Goal: Task Accomplishment & Management: Use online tool/utility

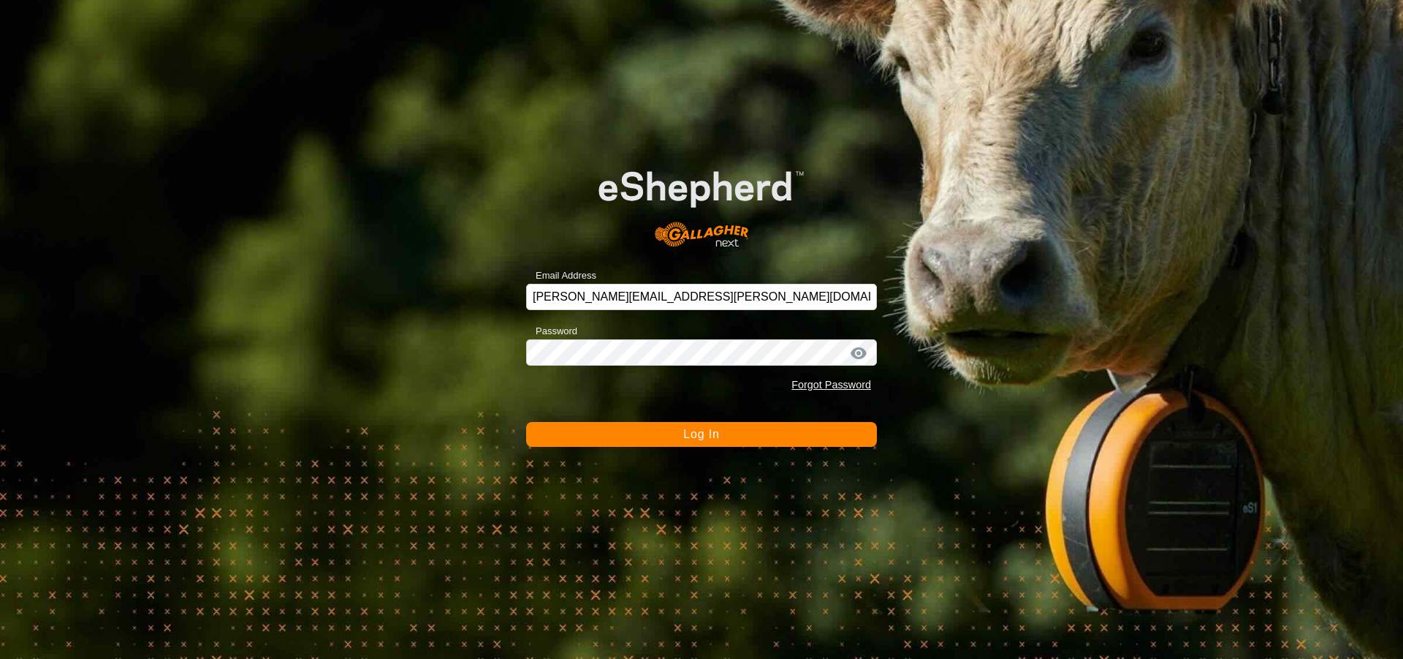
click at [658, 435] on button "Log In" at bounding box center [701, 434] width 351 height 25
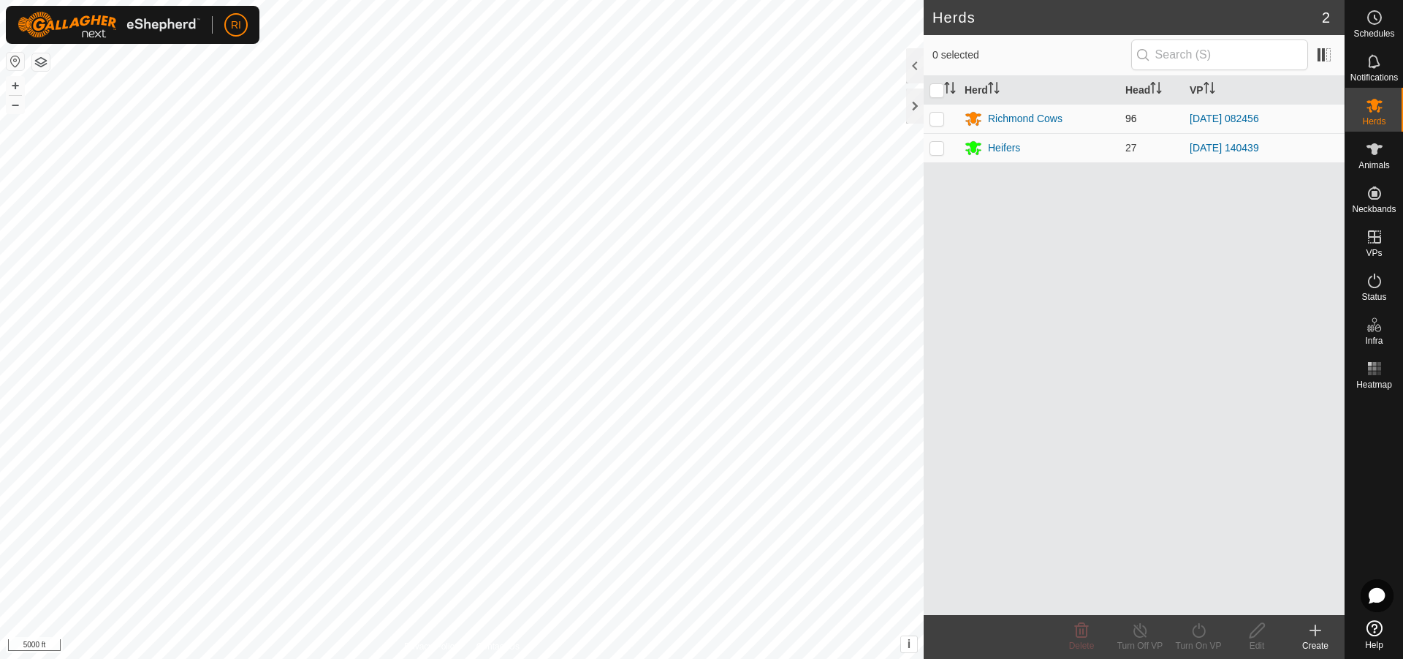
click at [940, 126] on td at bounding box center [941, 118] width 35 height 29
checkbox input "true"
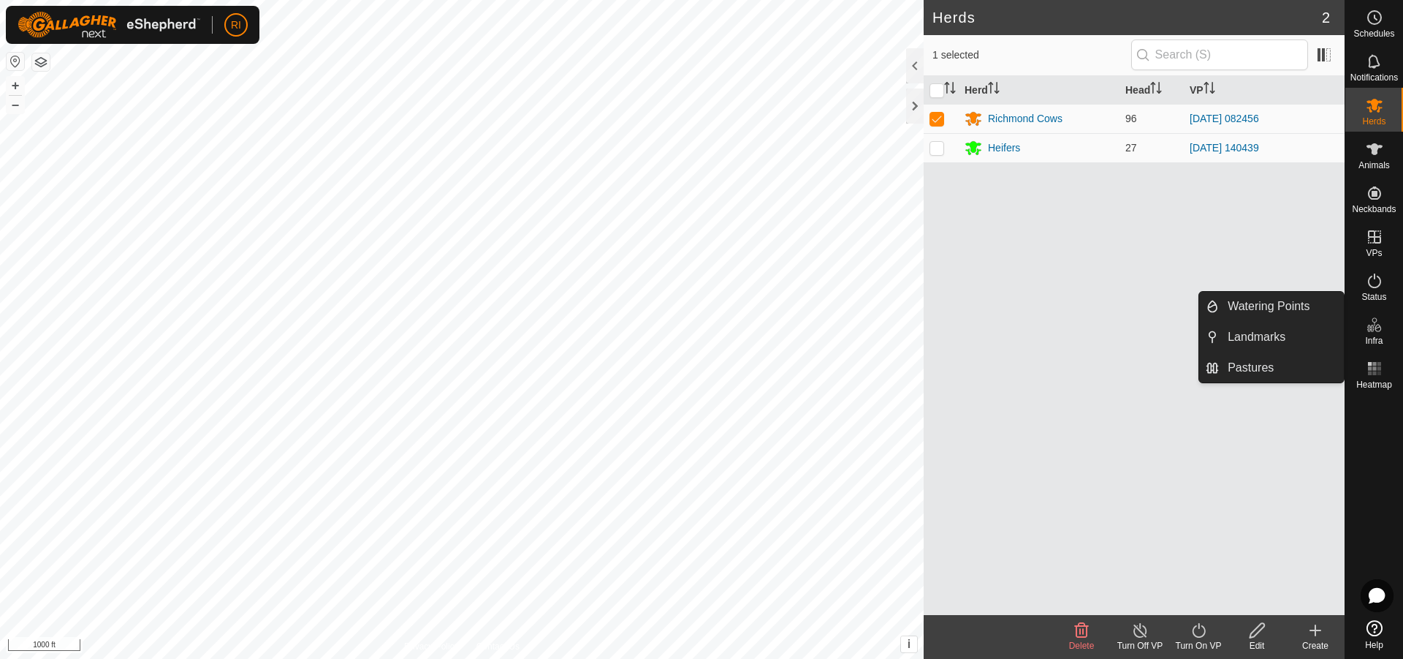
click at [1374, 325] on icon at bounding box center [1375, 325] width 18 height 18
click at [1253, 370] on link "Pastures" at bounding box center [1281, 367] width 125 height 29
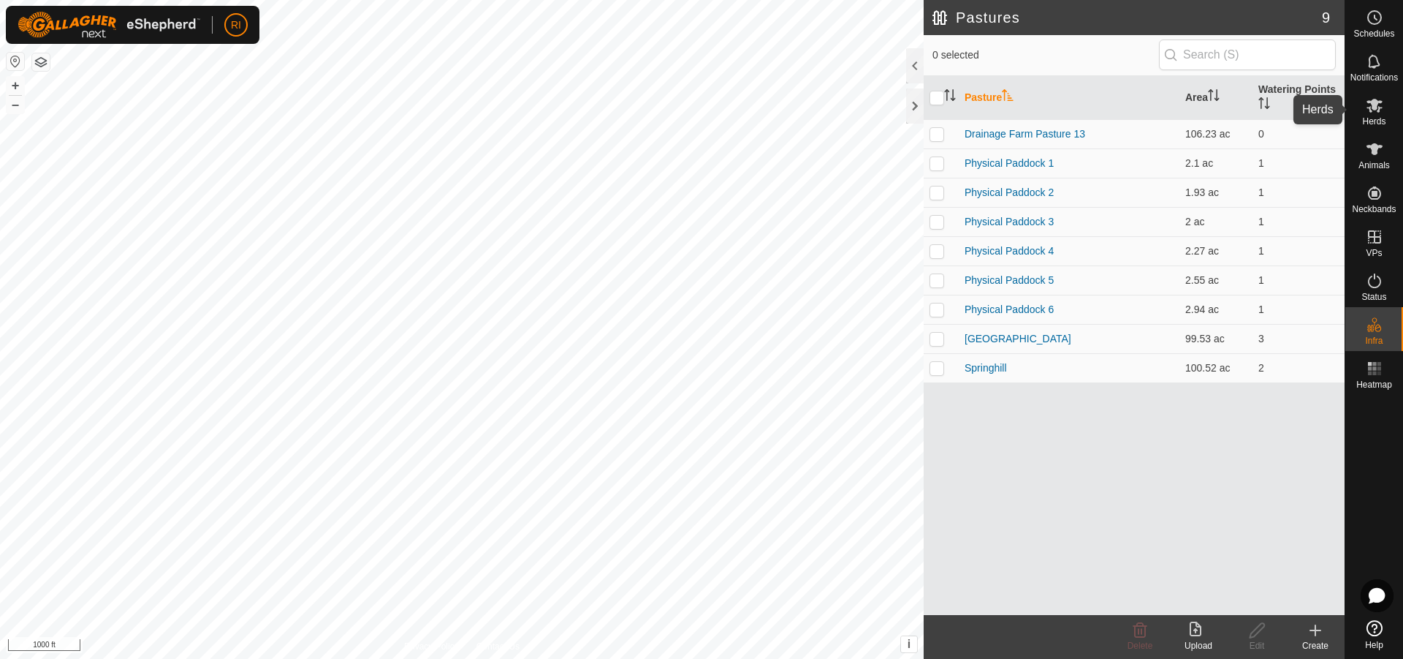
click at [1377, 106] on icon at bounding box center [1375, 106] width 16 height 14
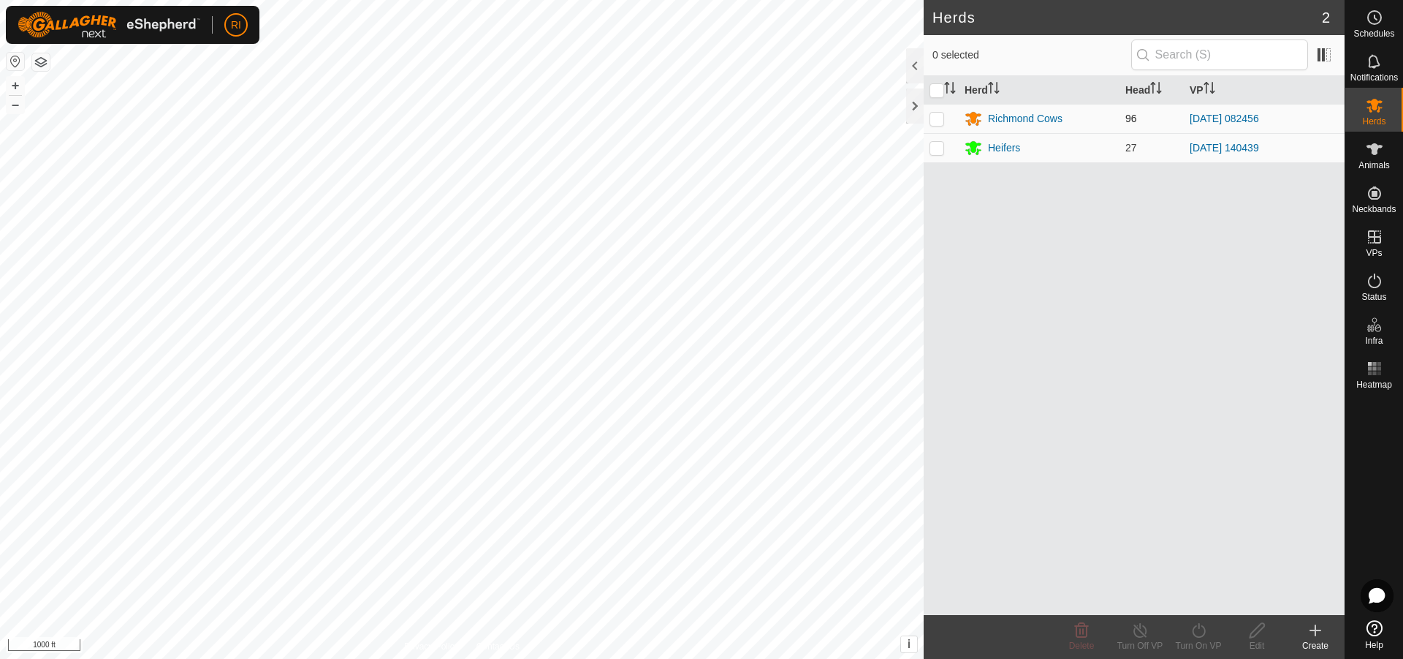
click at [942, 118] on p-checkbox at bounding box center [937, 119] width 15 height 12
checkbox input "true"
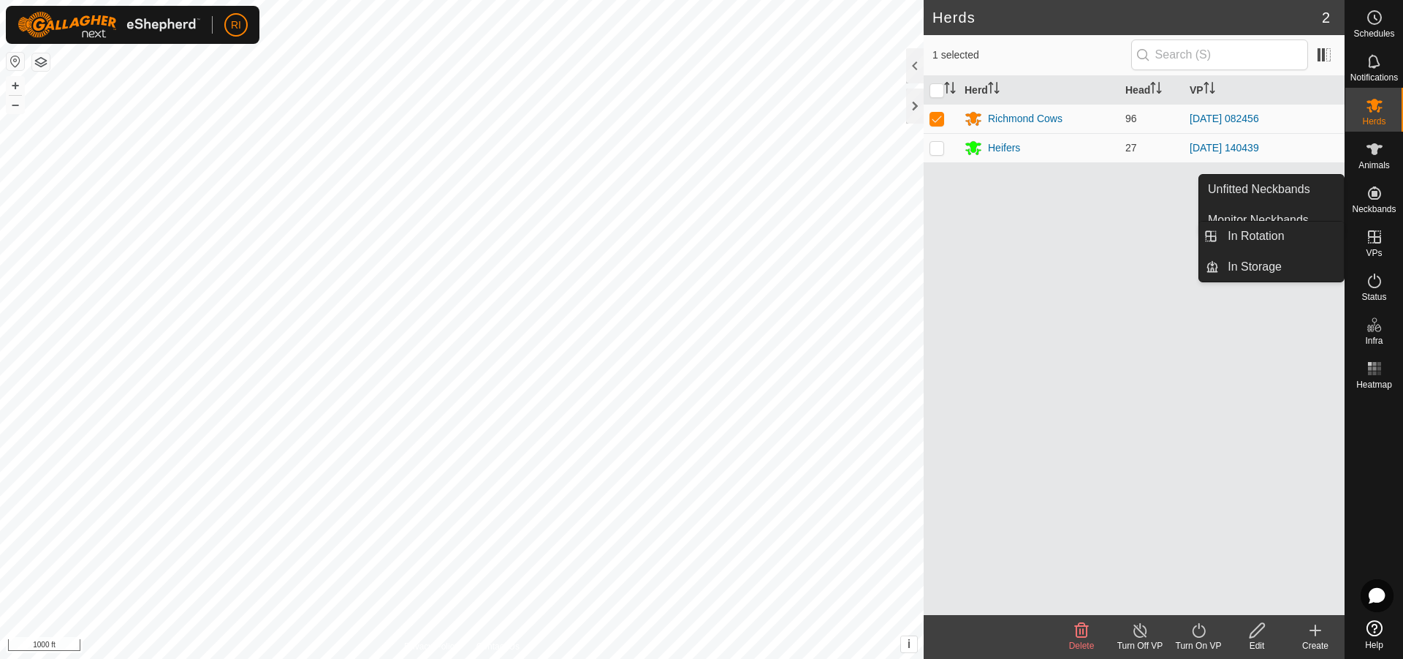
click at [1373, 249] on span "VPs" at bounding box center [1374, 253] width 16 height 9
click at [1376, 238] on icon at bounding box center [1374, 236] width 13 height 13
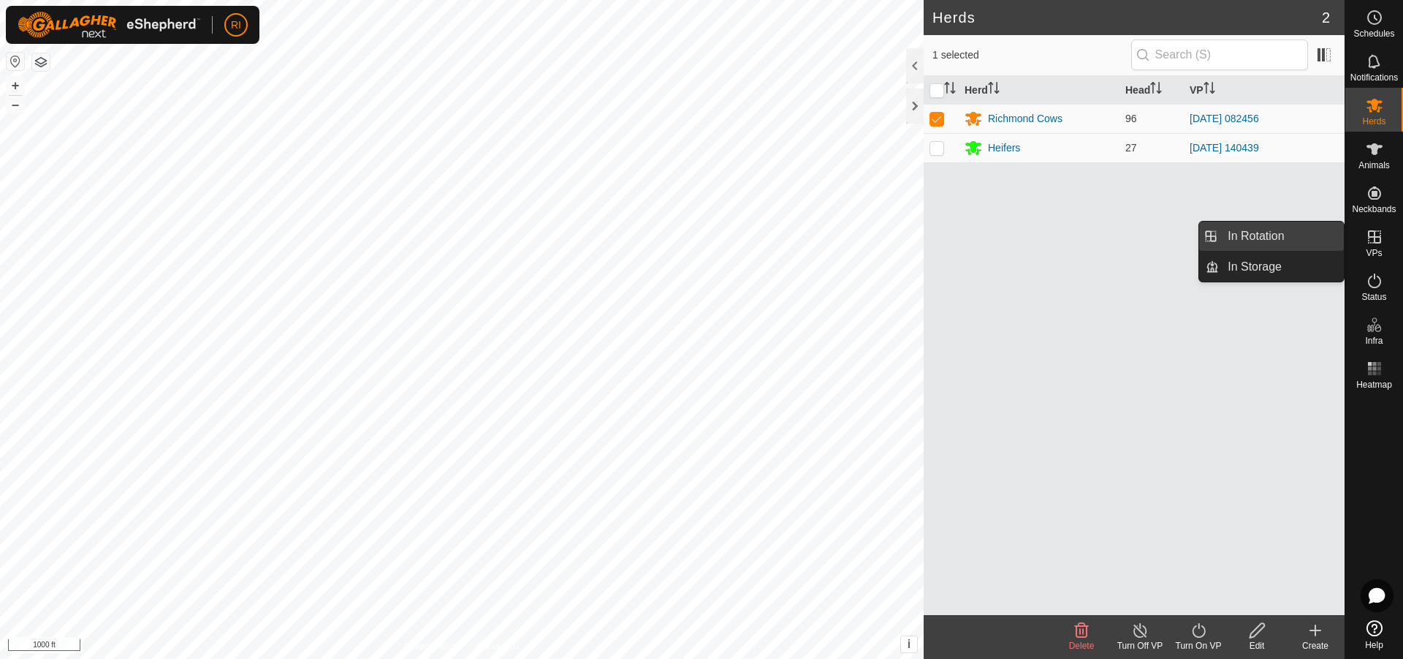
click at [1286, 239] on link "In Rotation" at bounding box center [1281, 235] width 125 height 29
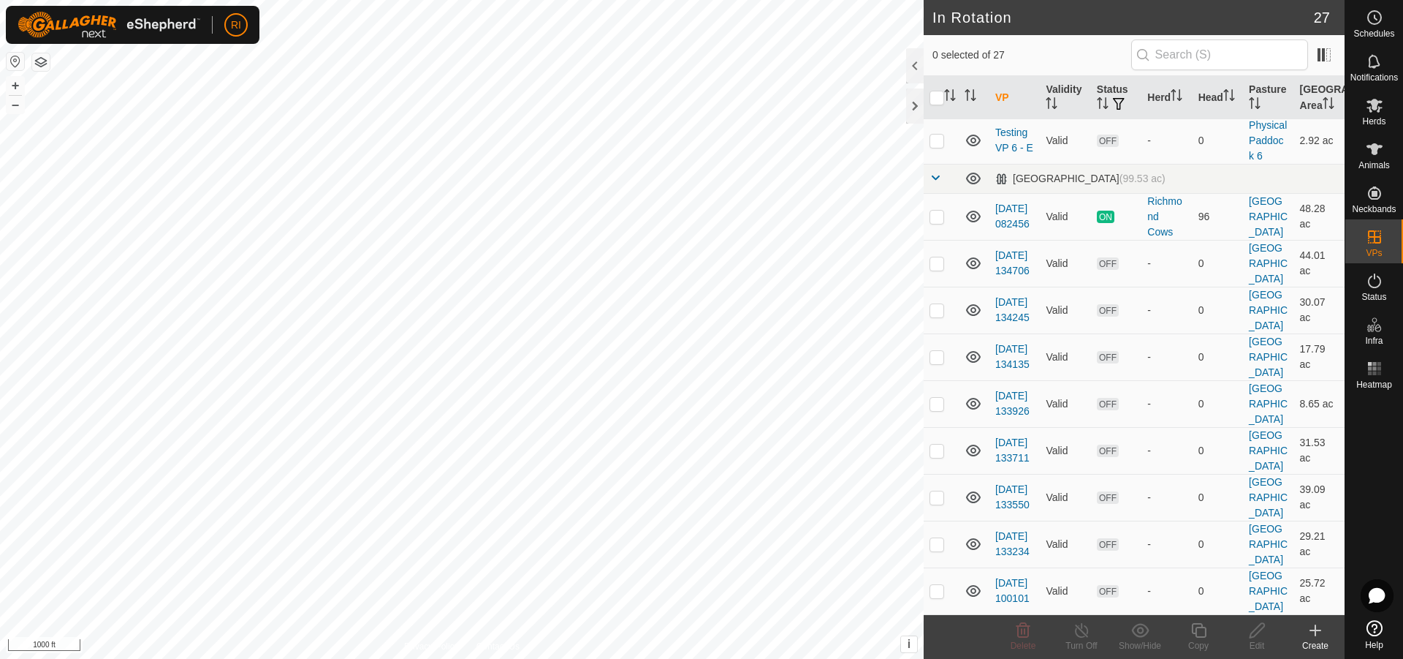
scroll to position [1169, 0]
click at [938, 222] on p-checkbox at bounding box center [937, 217] width 15 height 12
checkbox input "true"
click at [1199, 631] on icon at bounding box center [1199, 630] width 18 height 18
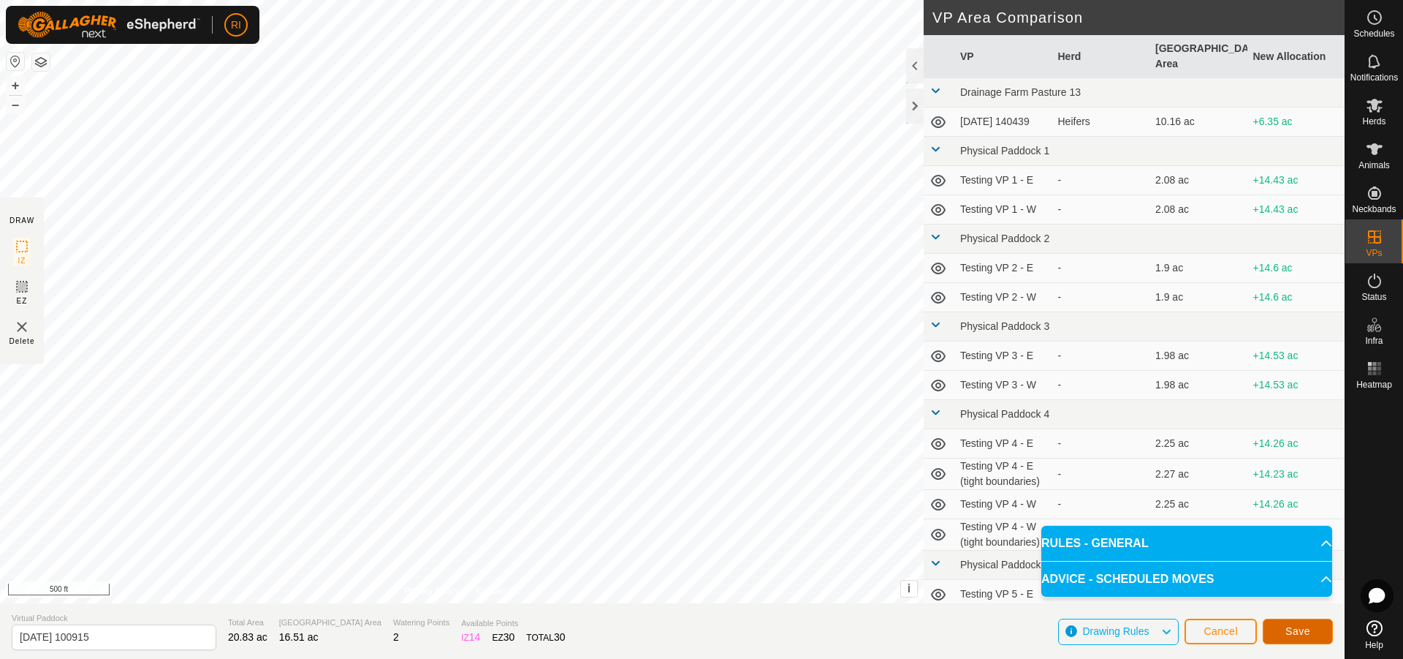
click at [1294, 625] on span "Save" at bounding box center [1298, 631] width 25 height 12
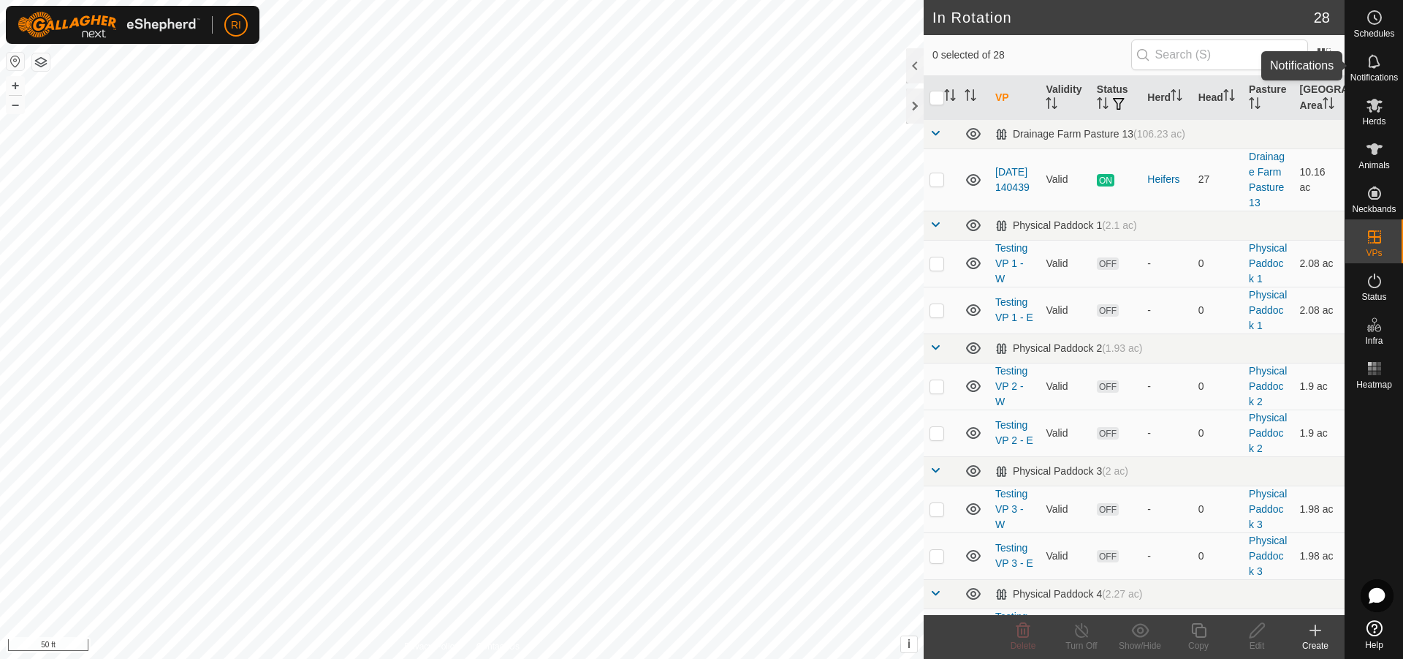
click at [1376, 62] on icon at bounding box center [1375, 62] width 18 height 18
click at [937, 184] on p-checkbox at bounding box center [937, 179] width 15 height 12
checkbox input "false"
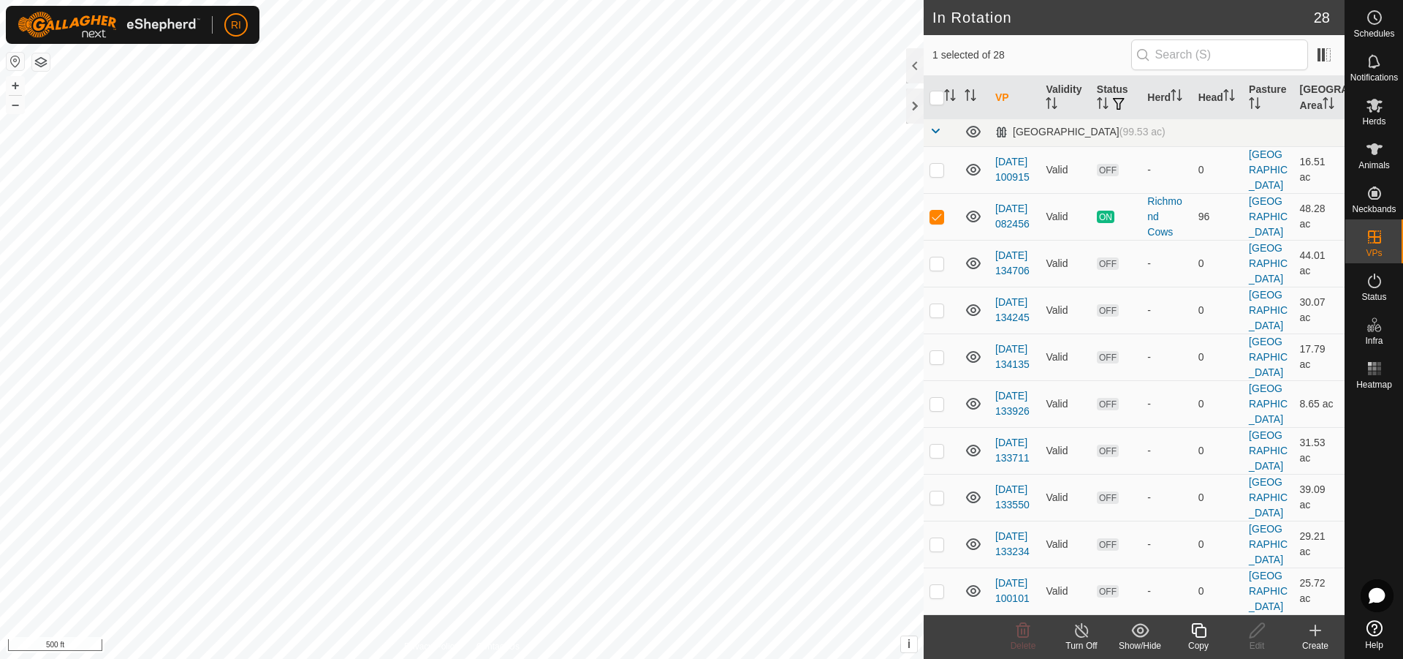
scroll to position [1316, 0]
click at [935, 222] on p-checkbox at bounding box center [937, 217] width 15 height 12
checkbox input "true"
click at [1197, 633] on icon at bounding box center [1199, 630] width 18 height 18
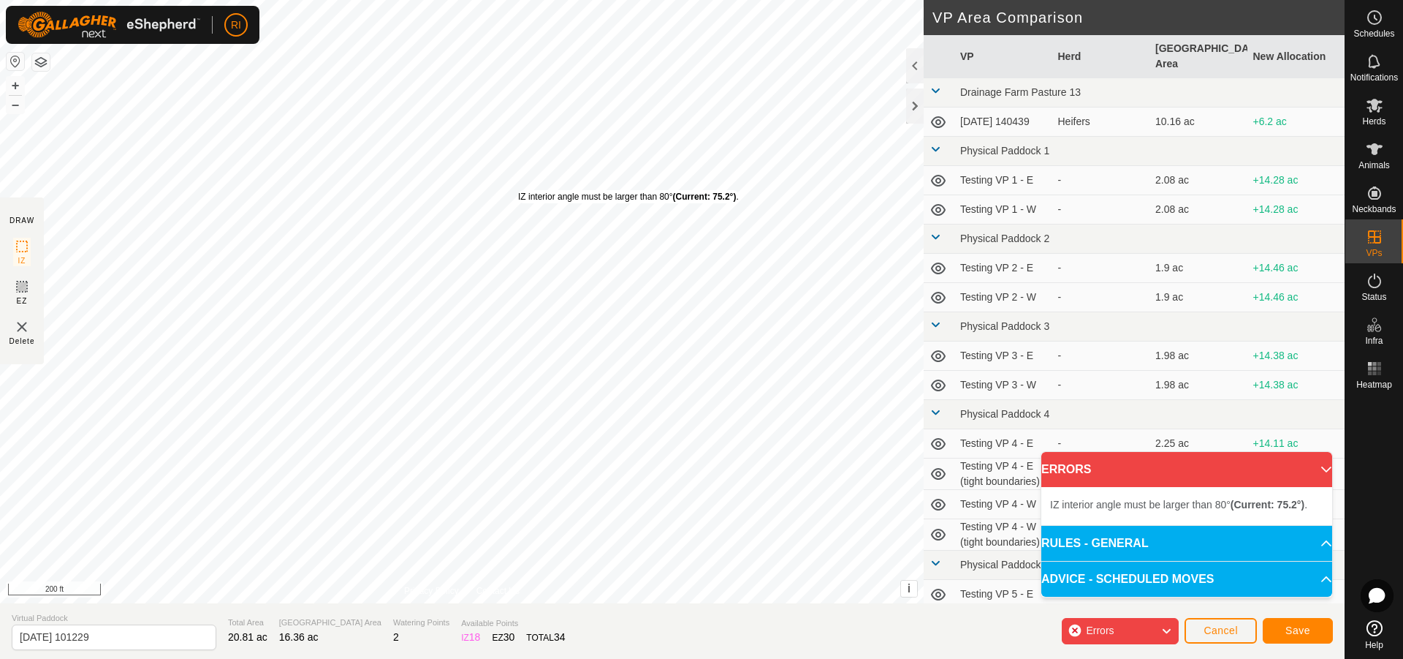
click at [518, 190] on div "IZ interior angle must be larger than 80° (Current: 75.2°) . + – ⇧ i This appli…" at bounding box center [462, 301] width 924 height 603
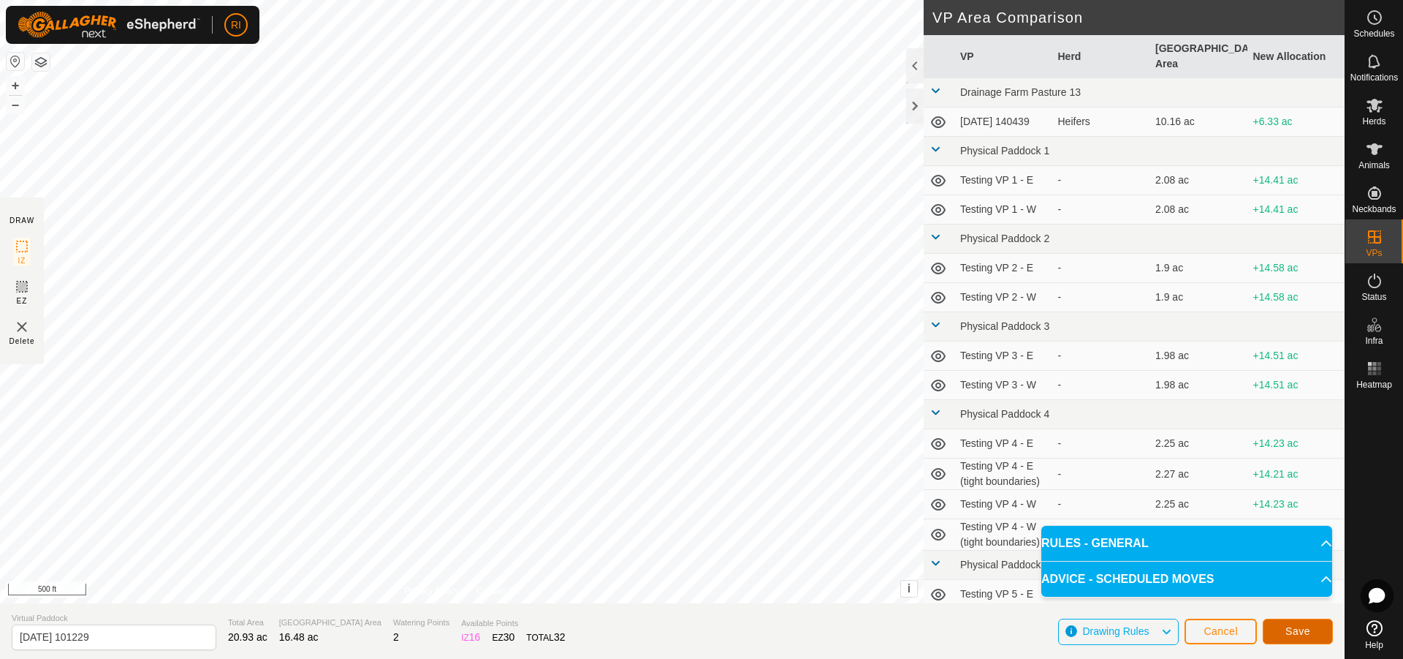
click at [1308, 638] on button "Save" at bounding box center [1298, 631] width 70 height 26
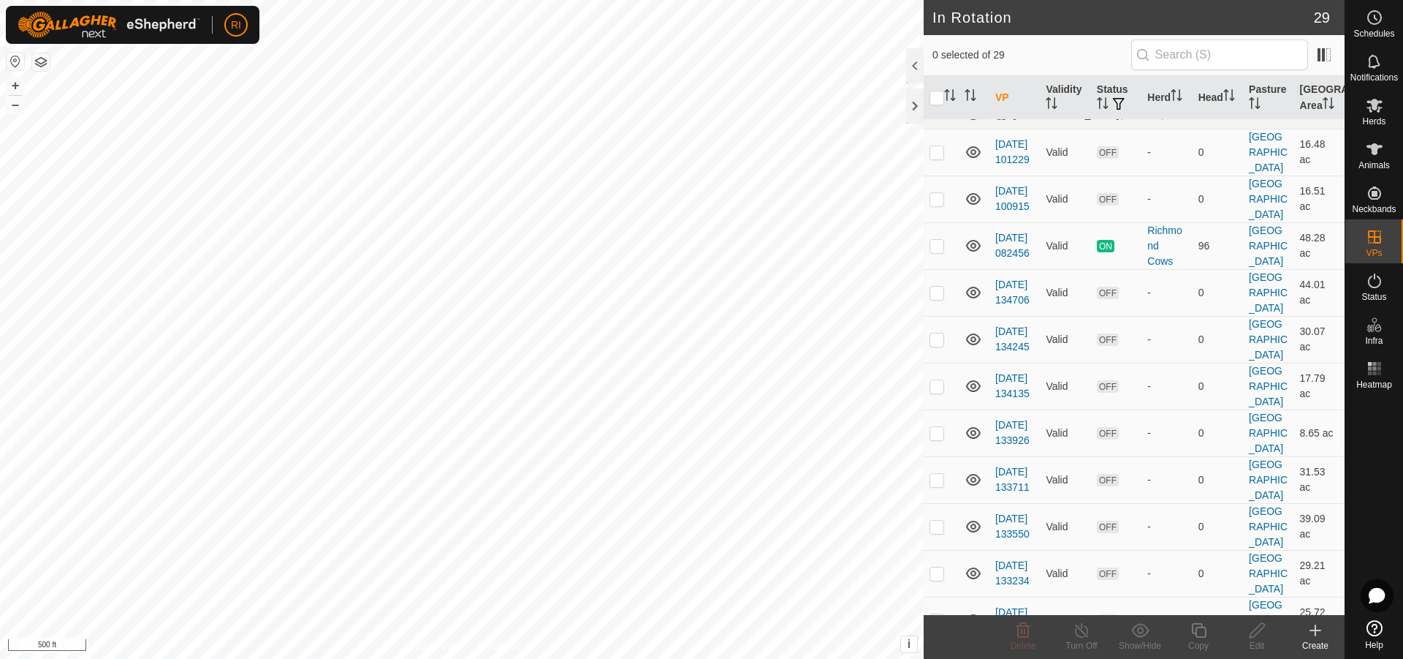
scroll to position [1169, 0]
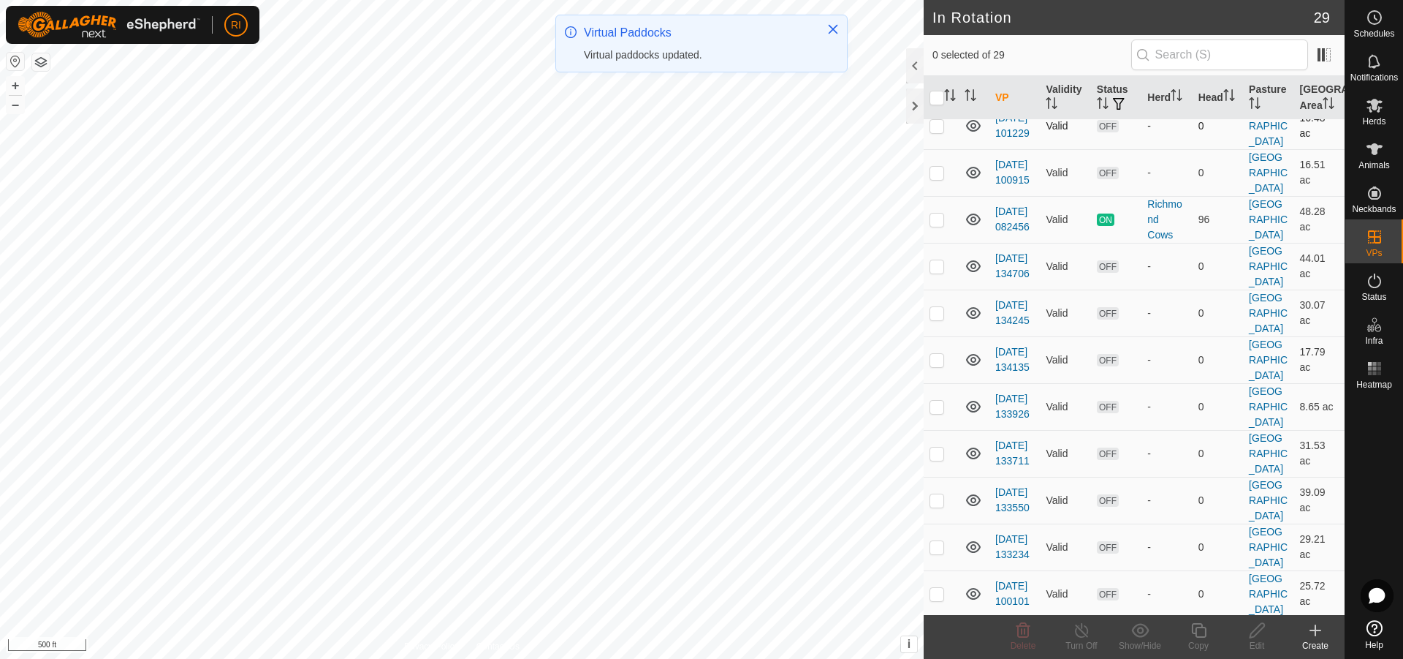
click at [938, 132] on p-checkbox at bounding box center [937, 126] width 15 height 12
checkbox input "true"
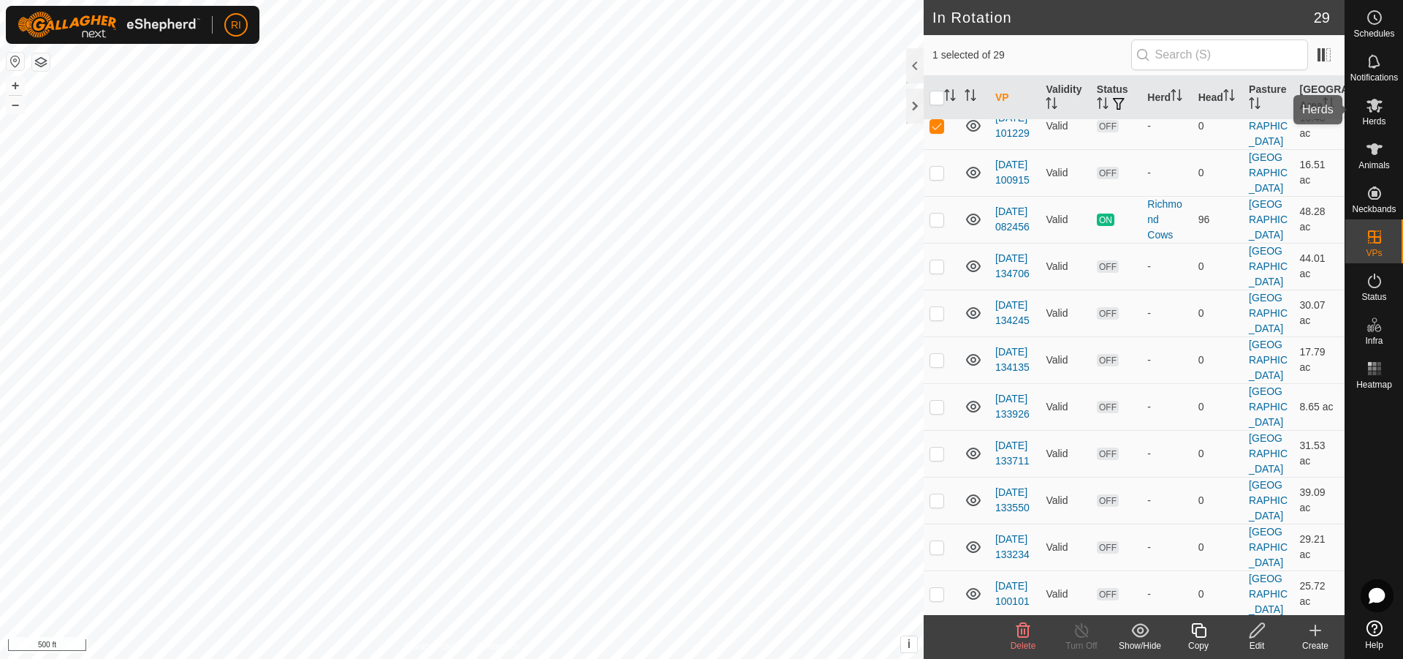
click at [1383, 114] on es-mob-svg-icon at bounding box center [1375, 105] width 26 height 23
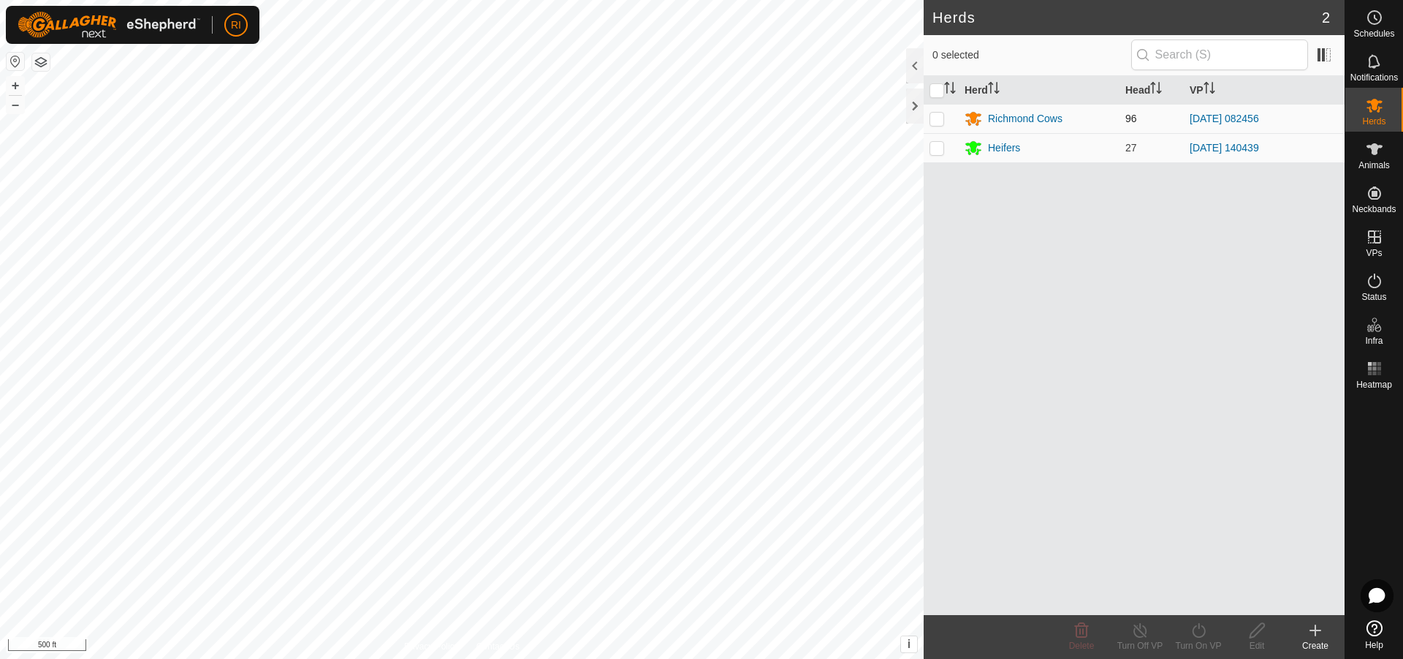
click at [949, 121] on td at bounding box center [941, 118] width 35 height 29
checkbox input "true"
click at [1200, 631] on icon at bounding box center [1199, 630] width 18 height 18
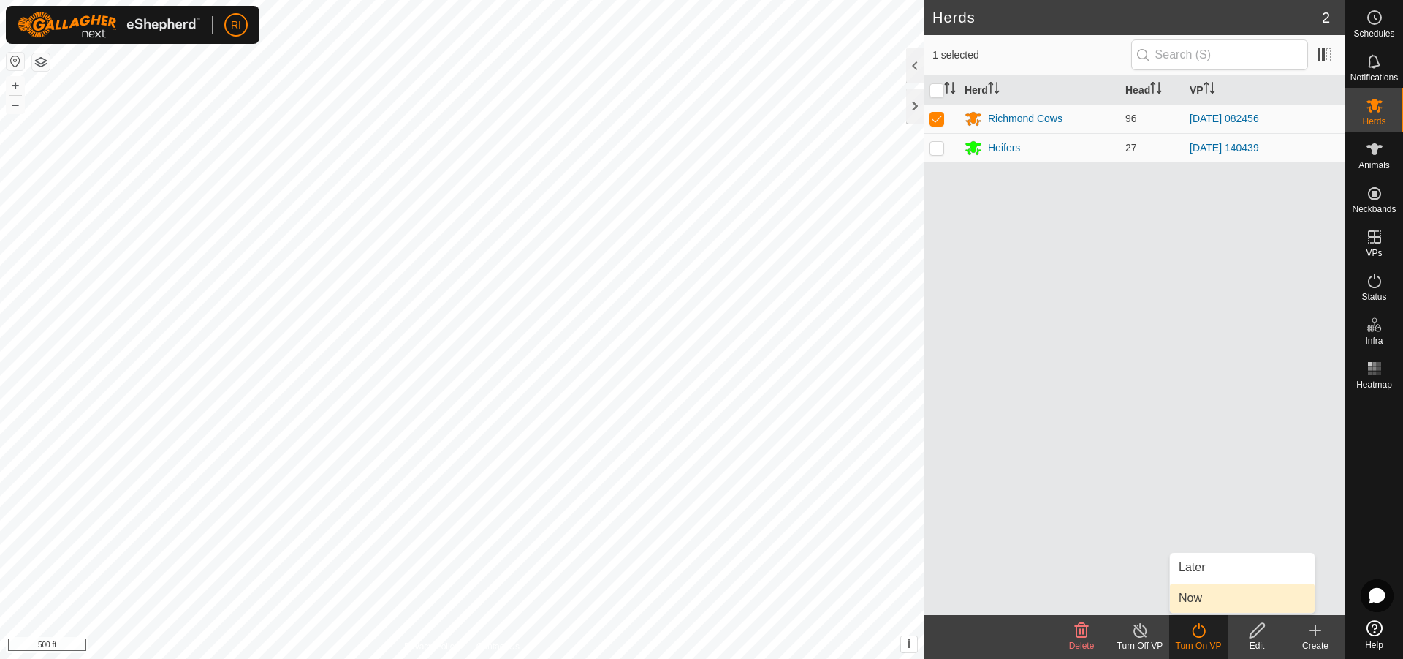
click at [1202, 599] on link "Now" at bounding box center [1242, 597] width 145 height 29
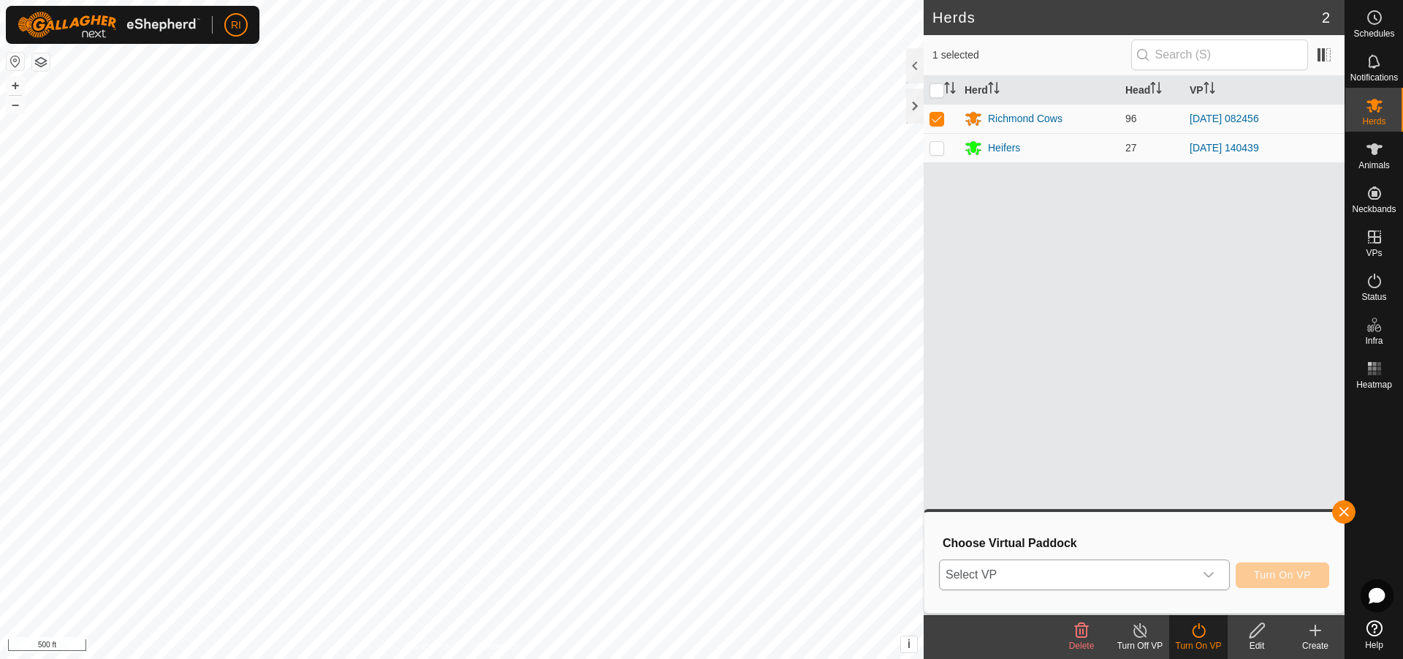
click at [1206, 572] on icon "dropdown trigger" at bounding box center [1209, 575] width 12 height 12
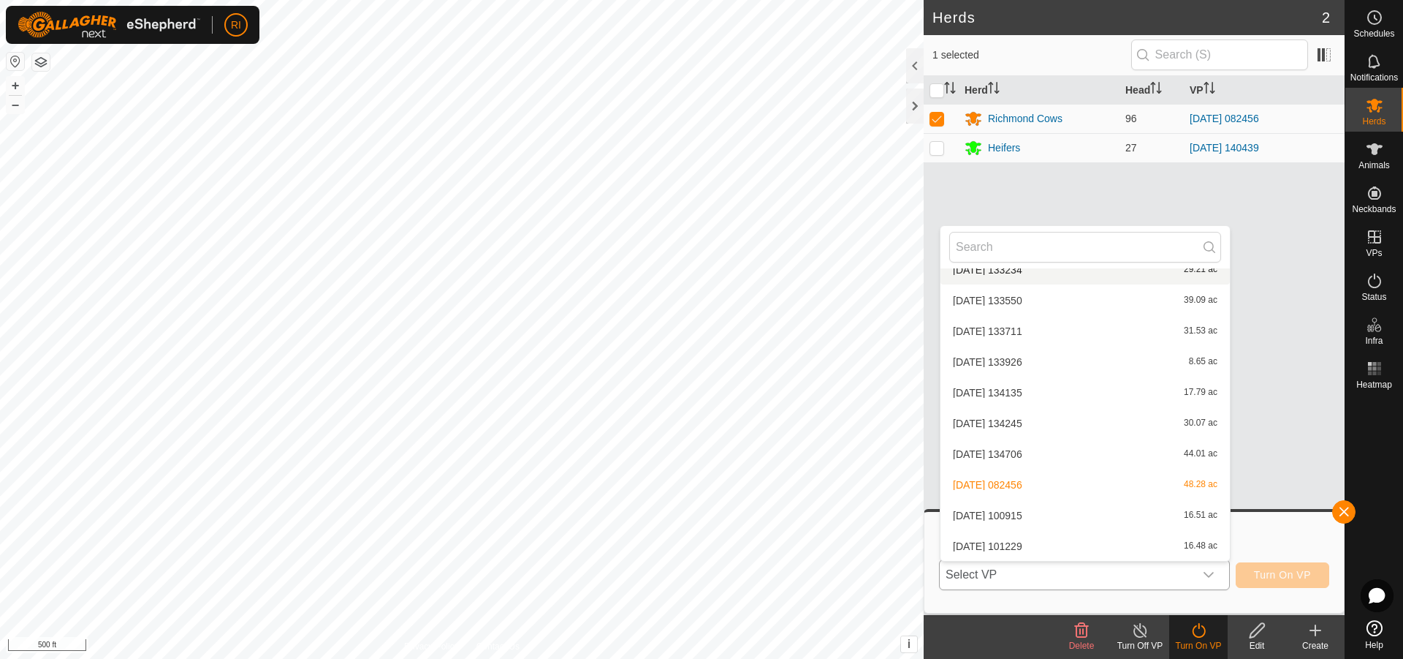
scroll to position [852, 0]
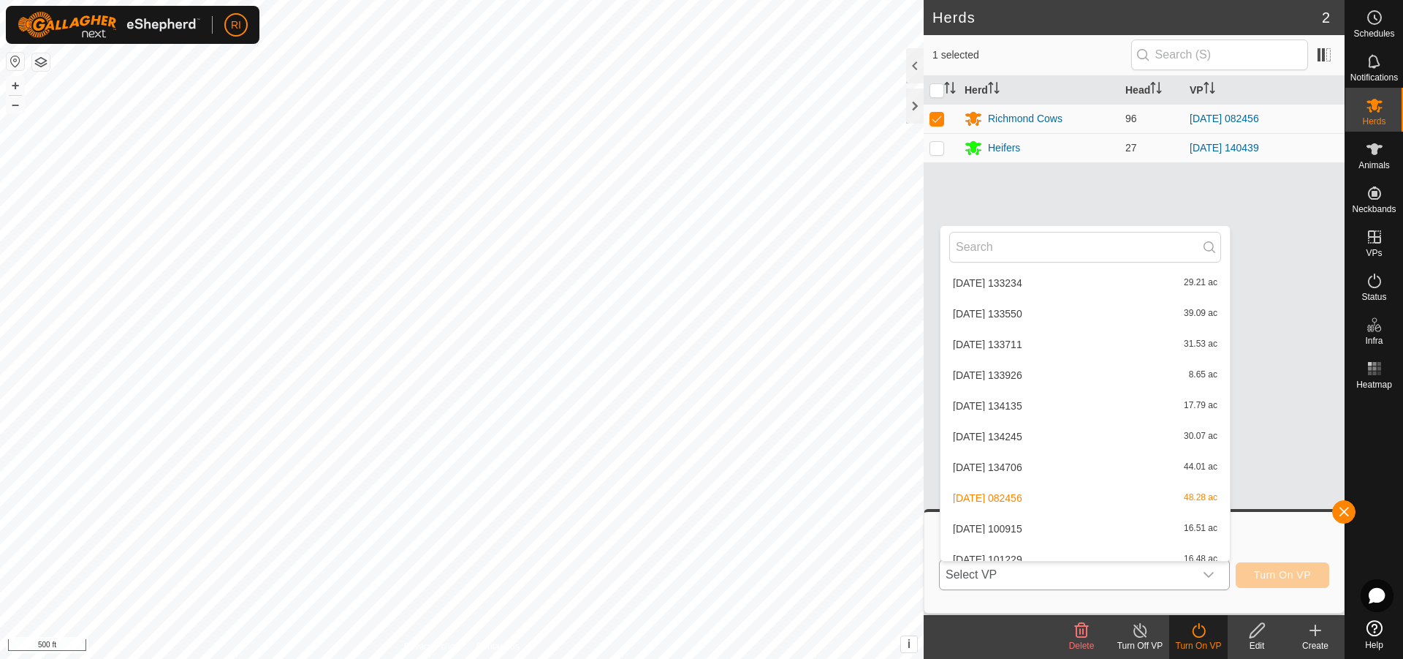
click at [1000, 526] on li "[DATE] [DATE] 16.51 ac" at bounding box center [1085, 528] width 289 height 29
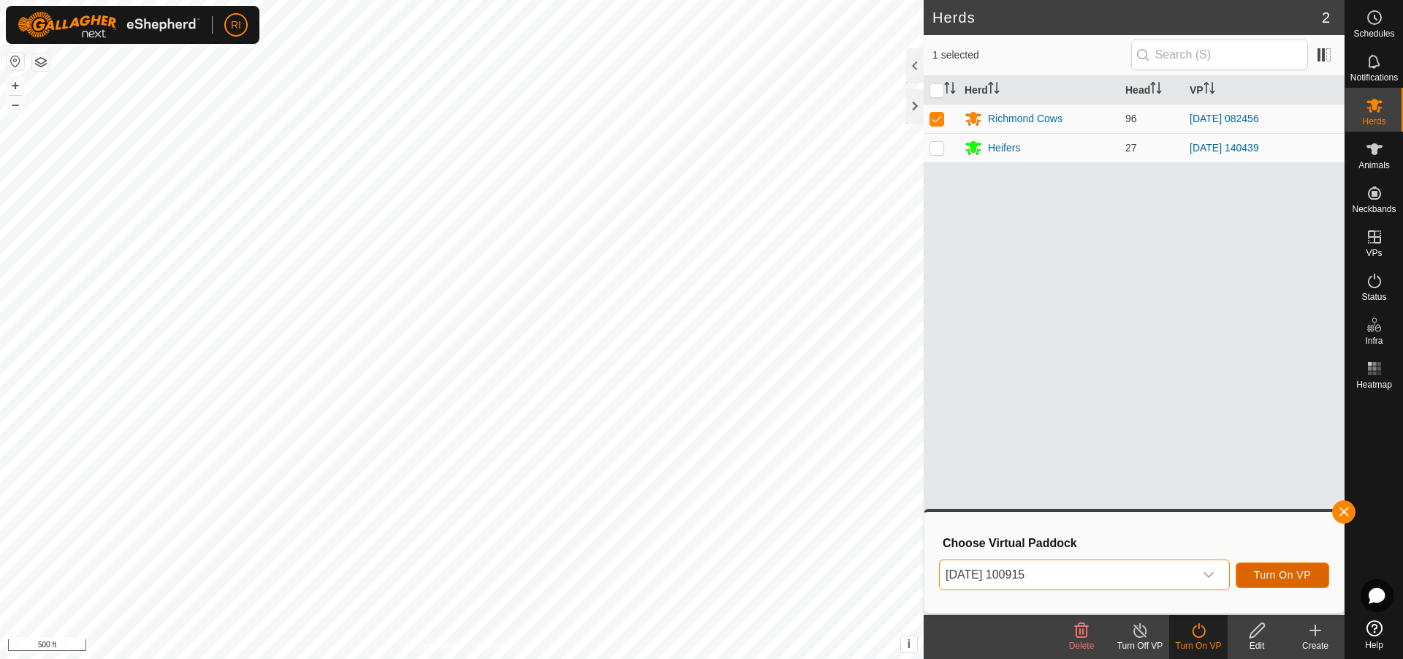
click at [1255, 574] on span "Turn On VP" at bounding box center [1282, 575] width 57 height 12
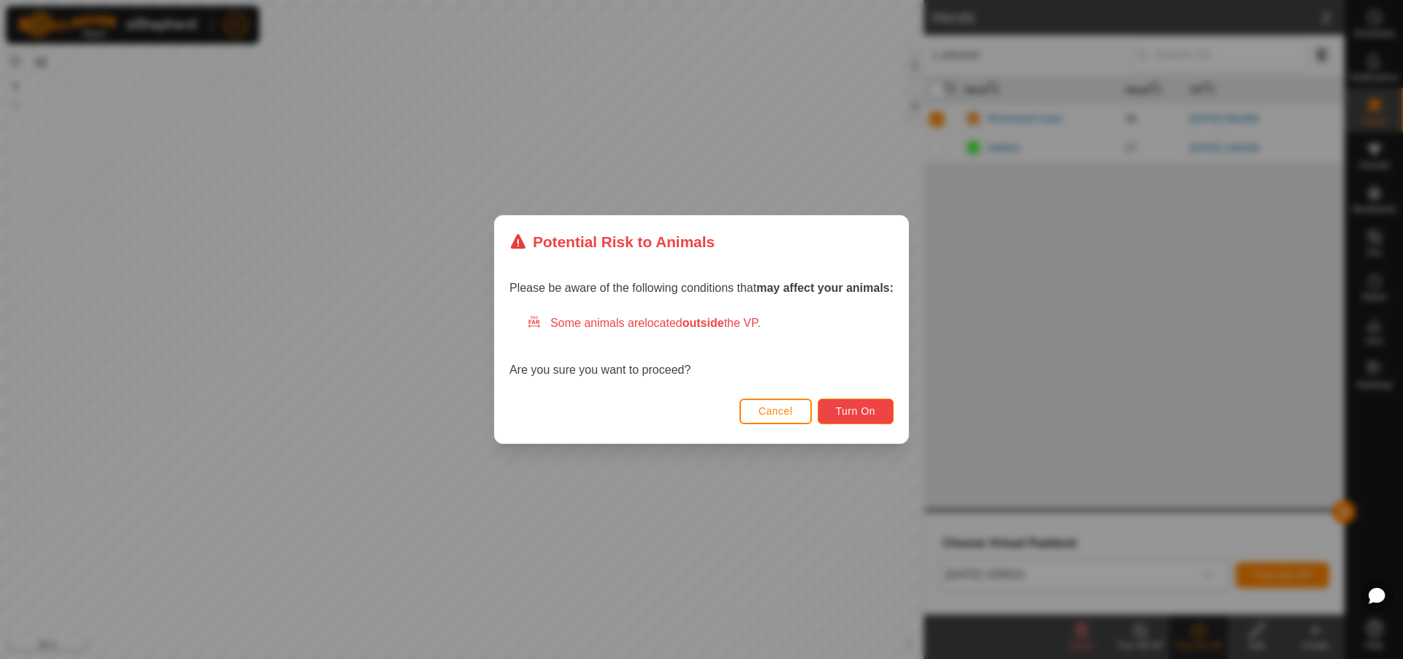
click at [854, 409] on span "Turn On" at bounding box center [855, 411] width 39 height 12
